Goal: Task Accomplishment & Management: Use online tool/utility

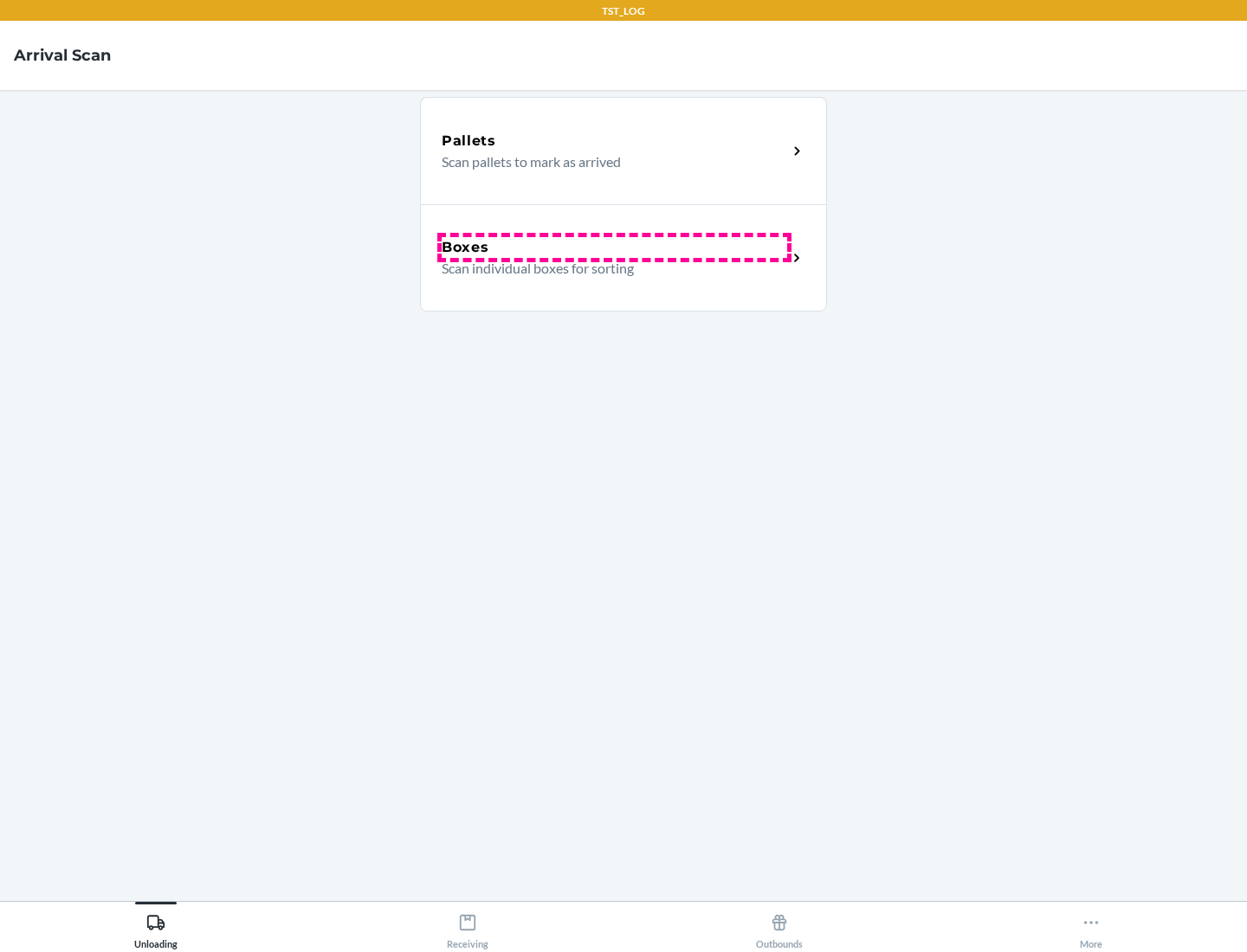
click at [614, 248] on div "Boxes" at bounding box center [614, 248] width 346 height 21
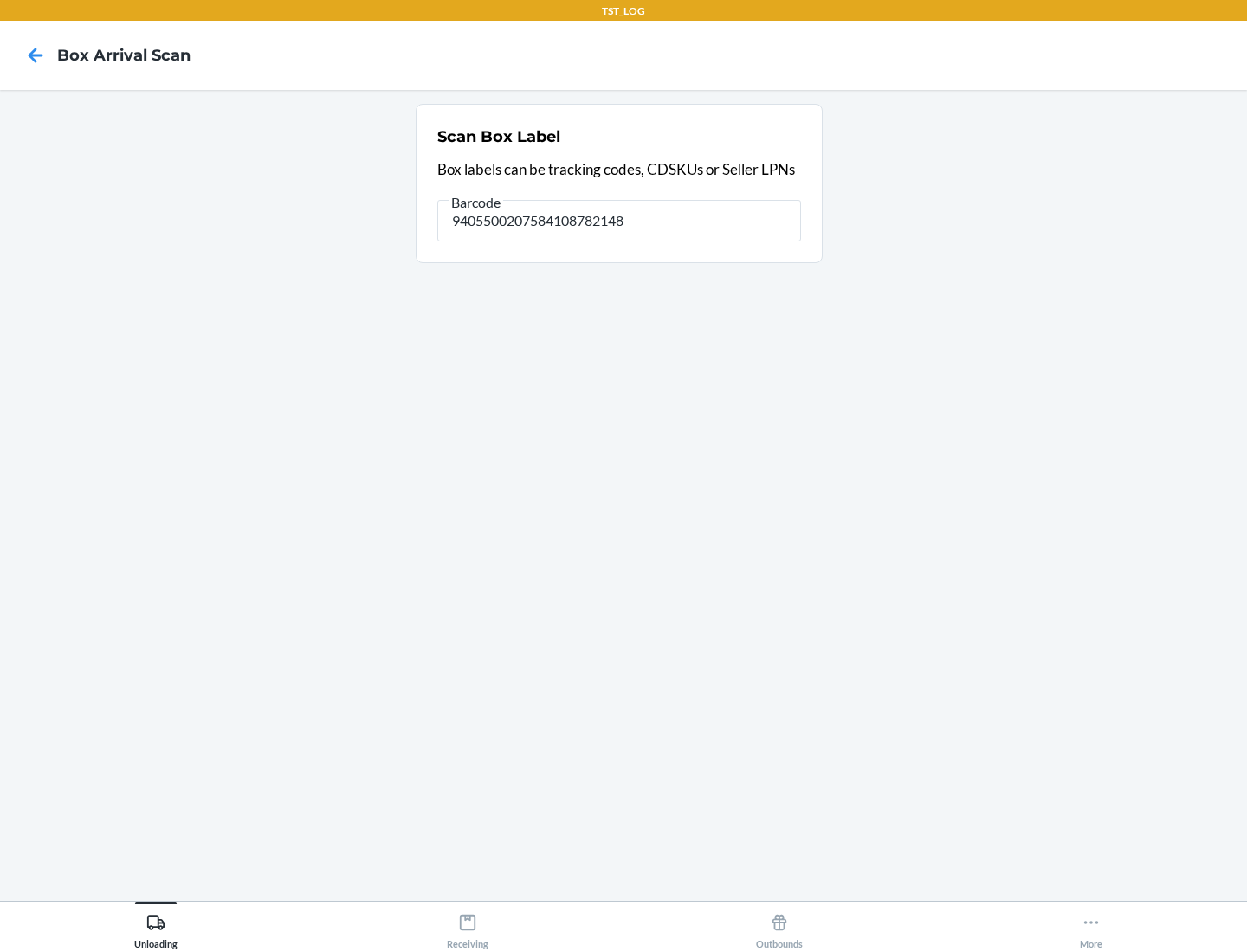
type input "9405500207584108782148"
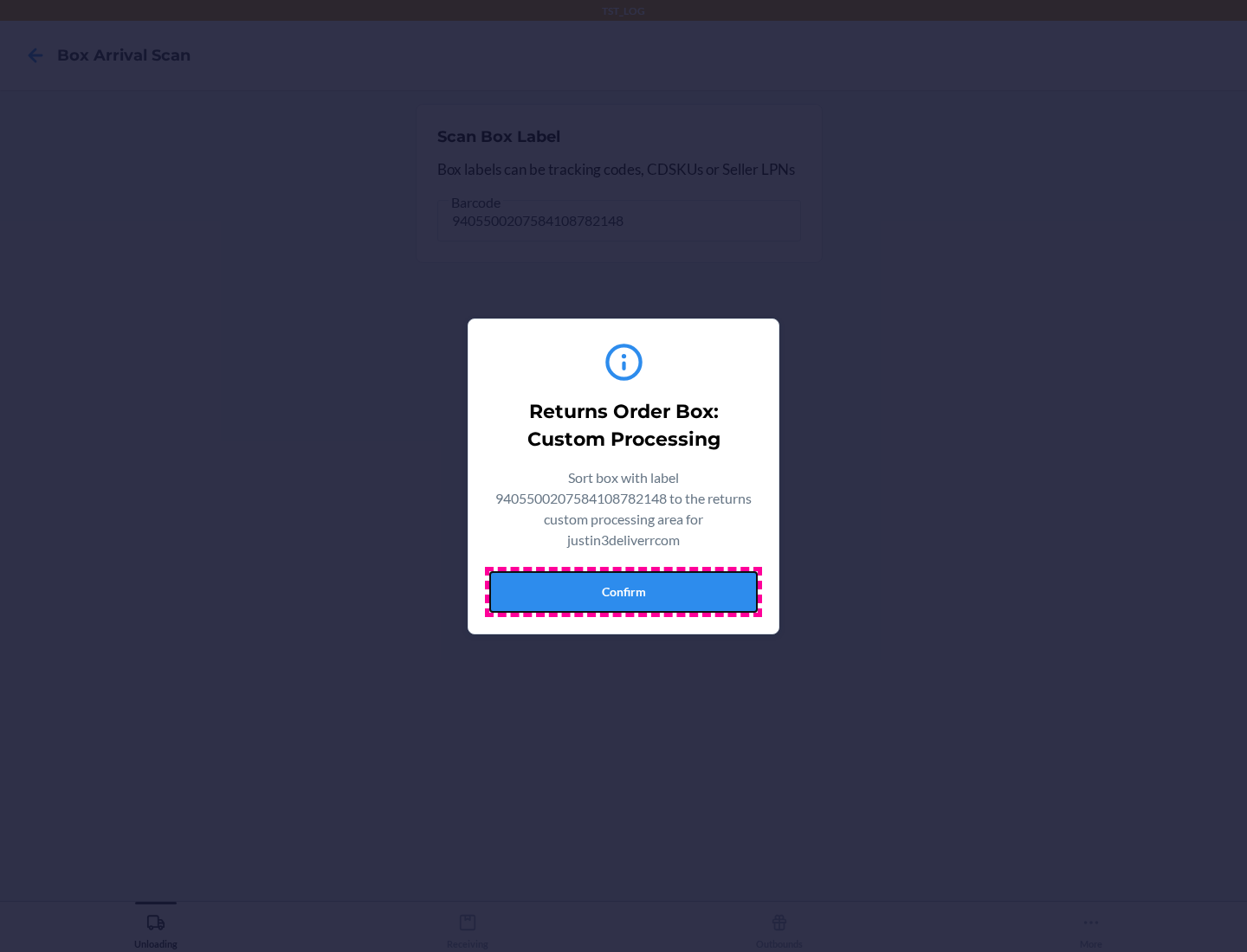
click at [624, 592] on button "Confirm" at bounding box center [623, 592] width 269 height 42
